Goal: Task Accomplishment & Management: Use online tool/utility

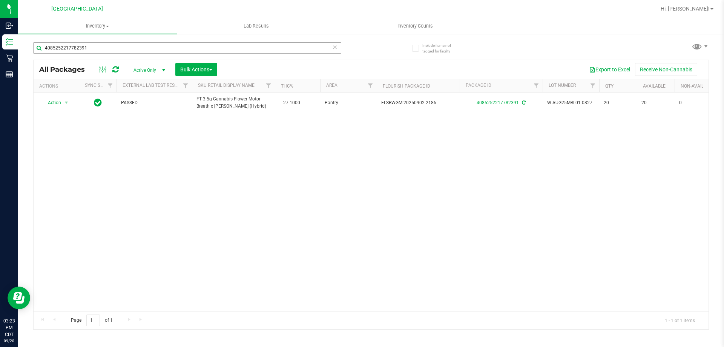
drag, startPoint x: 206, startPoint y: 54, endPoint x: 180, endPoint y: 49, distance: 26.3
click at [180, 49] on div "4085252217782391" at bounding box center [187, 50] width 308 height 17
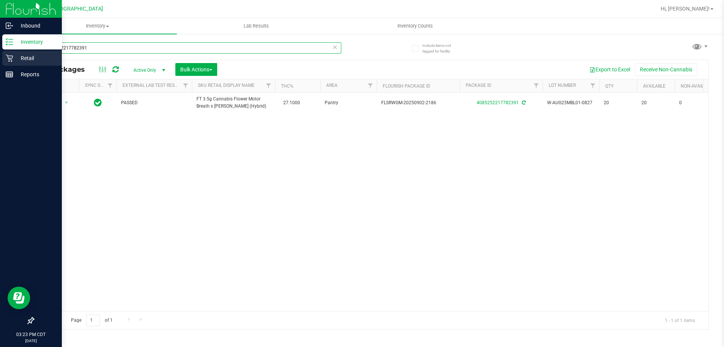
drag, startPoint x: 172, startPoint y: 47, endPoint x: 7, endPoint y: 52, distance: 164.9
click at [9, 52] on div "Inbound Inventory Retail Reports 03:23 PM CDT [DATE] 09/20 [GEOGRAPHIC_DATA] Hi…" at bounding box center [362, 173] width 724 height 347
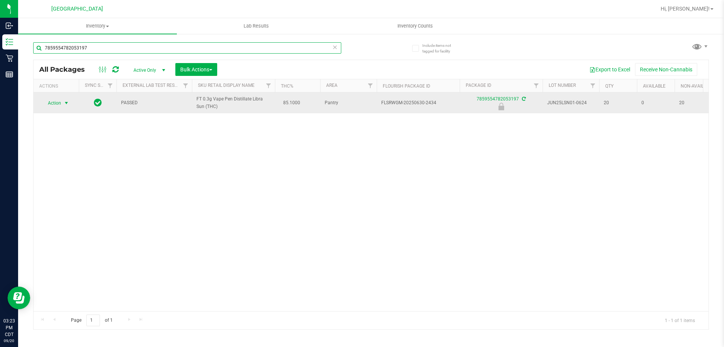
type input "7859554782053197"
click at [56, 104] on span "Action" at bounding box center [51, 103] width 20 height 11
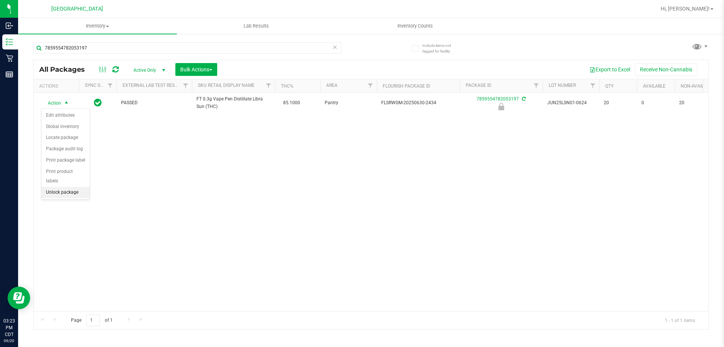
click at [60, 189] on div "Action Edit attributes Global inventory Locate package Package audit log Print …" at bounding box center [65, 154] width 49 height 92
click at [62, 187] on li "Unlock package" at bounding box center [65, 192] width 48 height 11
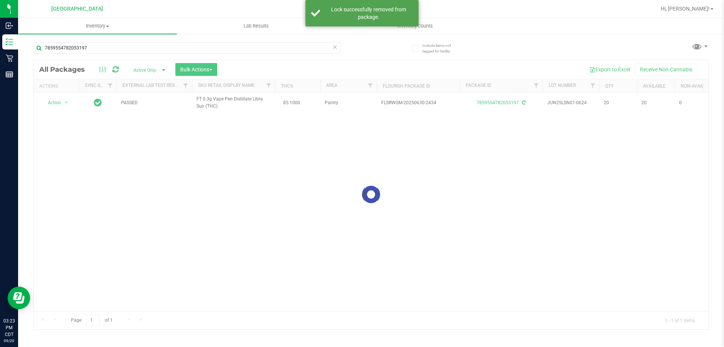
click at [60, 103] on div at bounding box center [371, 194] width 675 height 269
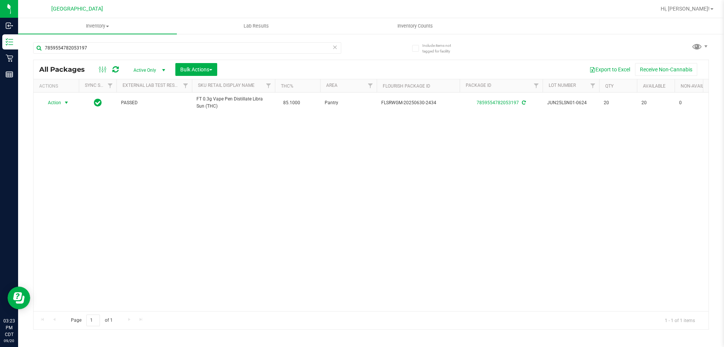
click at [59, 104] on span "Action" at bounding box center [51, 102] width 20 height 11
click at [71, 180] on li "Print package label" at bounding box center [70, 182] width 58 height 11
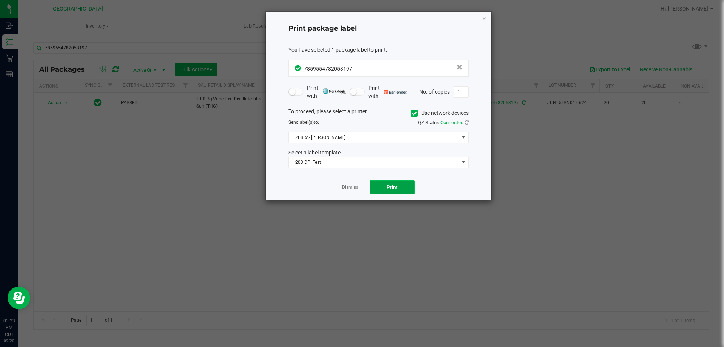
click at [389, 183] on button "Print" at bounding box center [392, 187] width 45 height 14
click at [348, 184] on app-cancel-button "Dismiss" at bounding box center [350, 187] width 16 height 8
click at [350, 191] on app-cancel-button "Dismiss" at bounding box center [350, 187] width 16 height 8
click at [353, 190] on link "Dismiss" at bounding box center [350, 187] width 16 height 6
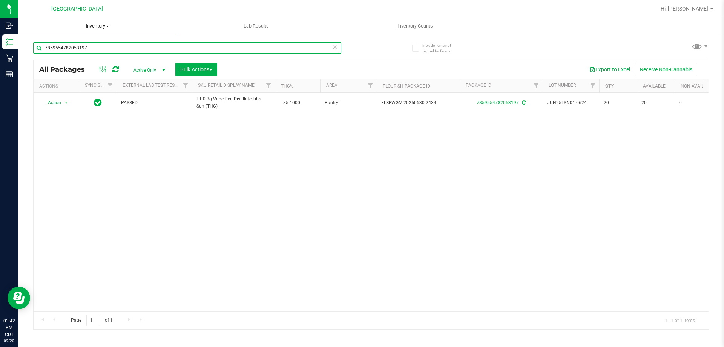
drag, startPoint x: 121, startPoint y: 51, endPoint x: 32, endPoint y: 28, distance: 91.3
click at [35, 29] on inventory "Inventory All packages All inventory Waste log Create inventory Lab Results Inv…" at bounding box center [371, 140] width 706 height 245
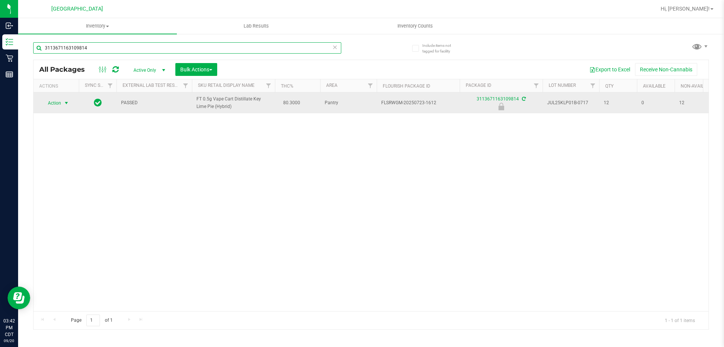
type input "3113671163109814"
click at [64, 100] on span "select" at bounding box center [66, 103] width 6 height 6
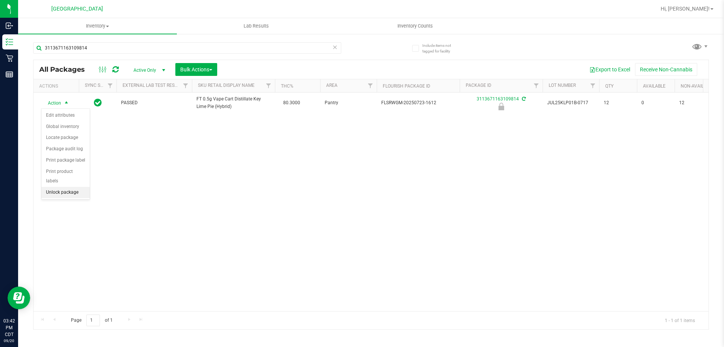
click at [63, 187] on li "Unlock package" at bounding box center [65, 192] width 48 height 11
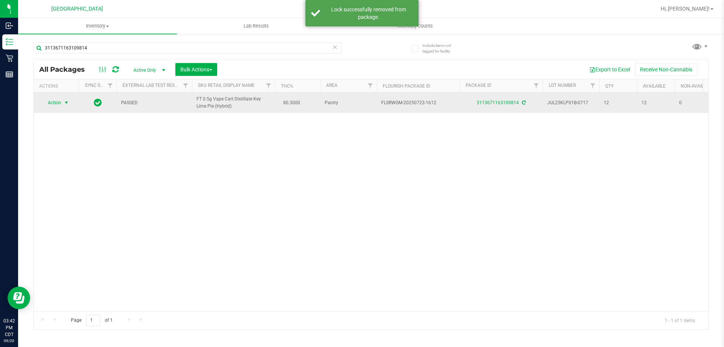
click at [61, 104] on span "Action" at bounding box center [51, 102] width 20 height 11
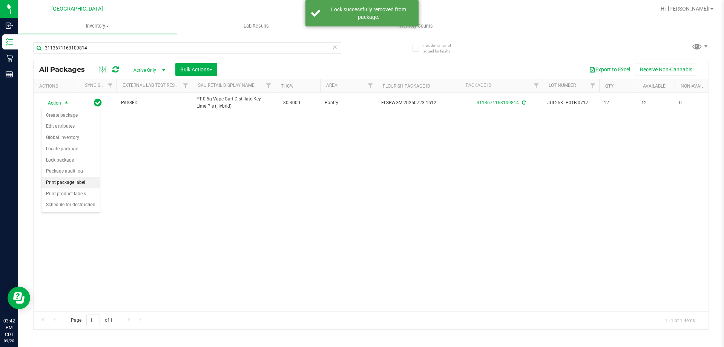
click at [68, 179] on li "Print package label" at bounding box center [70, 182] width 58 height 11
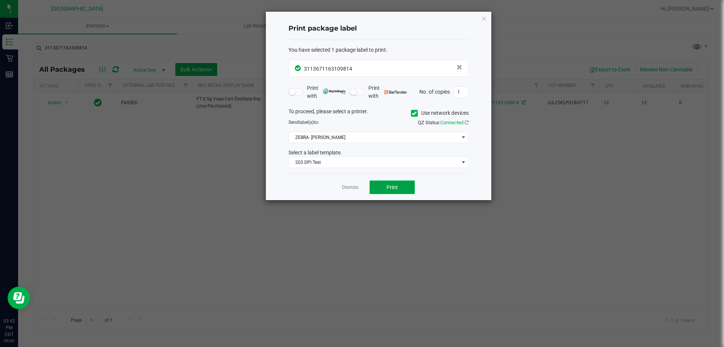
click at [412, 184] on button "Print" at bounding box center [392, 187] width 45 height 14
click at [353, 189] on link "Dismiss" at bounding box center [350, 187] width 16 height 6
